Goal: Task Accomplishment & Management: Complete application form

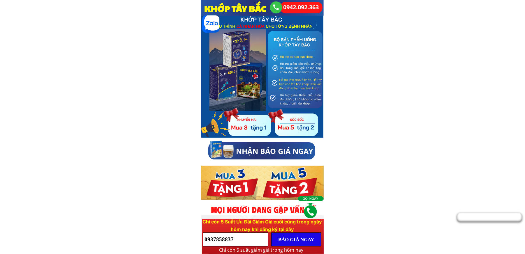
click at [239, 243] on input "0937858837" at bounding box center [235, 239] width 65 height 13
paste input "0376279981"
type input "0376279981"
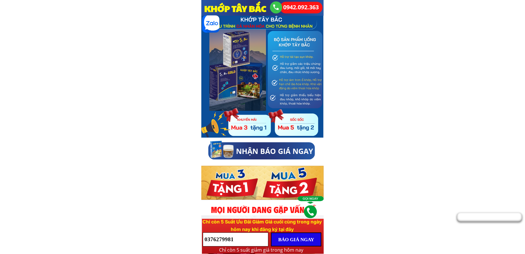
click at [291, 238] on p "BÁO GIÁ NGAY" at bounding box center [296, 239] width 49 height 13
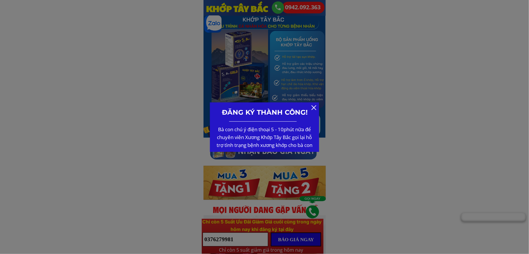
click at [313, 109] on div at bounding box center [314, 107] width 5 height 5
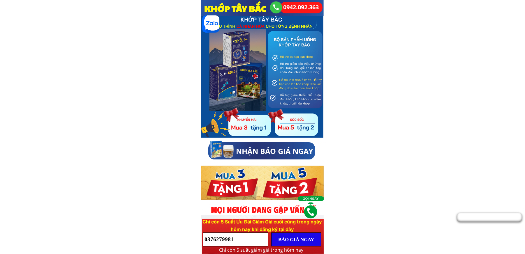
click at [247, 246] on input "0376279981" at bounding box center [235, 239] width 65 height 13
paste input "0981598000"
type input "0981598000"
click at [307, 241] on p "BÁO GIÁ NGAY" at bounding box center [296, 239] width 49 height 13
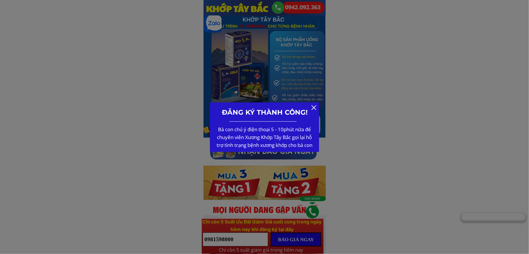
click at [313, 108] on div at bounding box center [314, 107] width 5 height 5
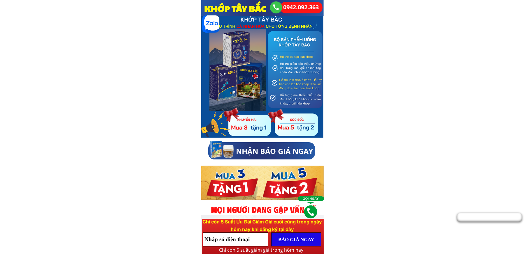
click at [224, 241] on input "tel" at bounding box center [235, 239] width 65 height 13
paste input "0879557806"
type input "0879557806"
click at [307, 240] on p "BÁO GIÁ NGAY" at bounding box center [296, 239] width 49 height 13
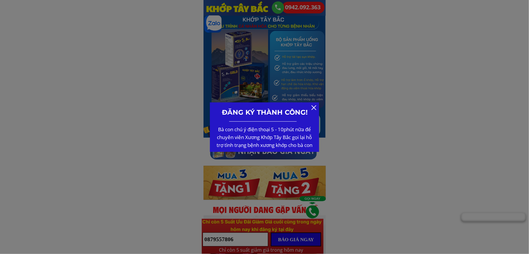
drag, startPoint x: 315, startPoint y: 108, endPoint x: 277, endPoint y: 155, distance: 60.3
click at [315, 108] on div at bounding box center [314, 107] width 5 height 5
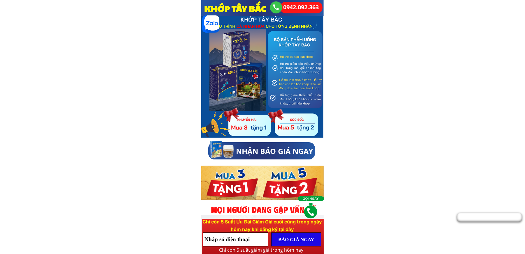
click at [239, 243] on input "tel" at bounding box center [235, 239] width 65 height 13
paste input "0986028432"
type input "0986028432"
click at [293, 240] on p "BÁO GIÁ NGAY" at bounding box center [296, 239] width 49 height 13
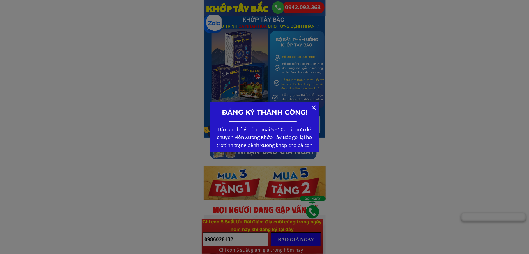
click at [316, 106] on div at bounding box center [314, 107] width 5 height 5
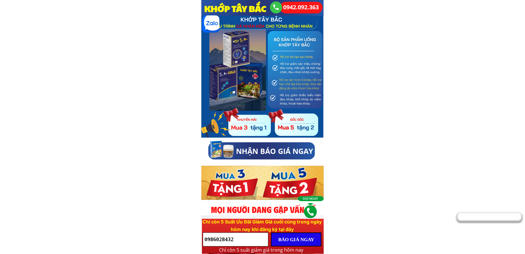
click at [219, 242] on input "0986028432" at bounding box center [235, 239] width 65 height 13
paste input "0374717130"
type input "0374717130"
click at [301, 242] on p "BÁO GIÁ NGAY" at bounding box center [296, 239] width 49 height 13
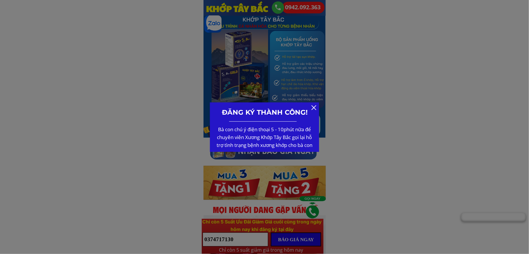
click at [312, 105] on div at bounding box center [314, 107] width 5 height 5
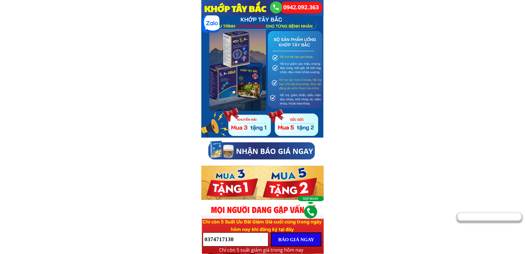
click at [247, 241] on input "0374717130" at bounding box center [235, 239] width 65 height 13
paste input "0325830825"
type input "0325830825"
click at [298, 241] on p "BÁO GIÁ NGAY" at bounding box center [296, 239] width 49 height 13
